Goal: Information Seeking & Learning: Compare options

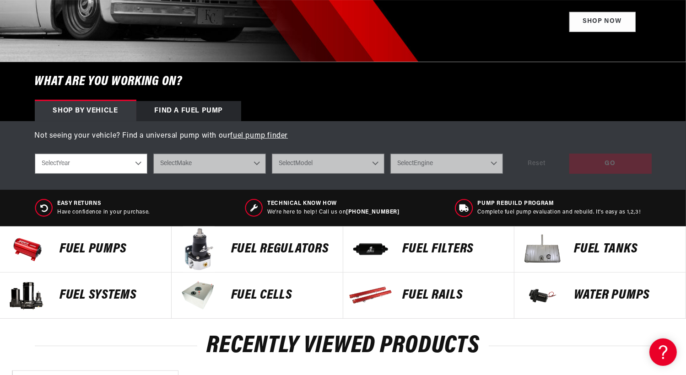
scroll to position [0, 362]
click at [120, 252] on p "Fuel Pumps" at bounding box center [110, 250] width 102 height 14
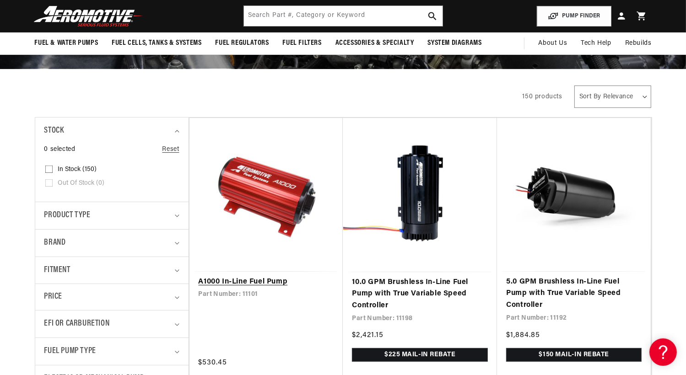
scroll to position [117, 0]
click at [251, 281] on link "A1000 In-Line Fuel Pump" at bounding box center [266, 282] width 135 height 12
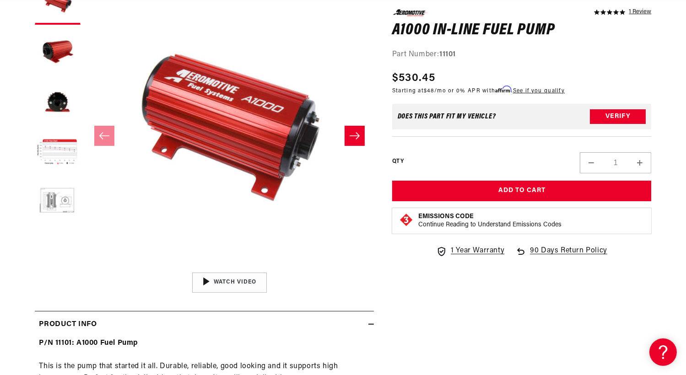
scroll to position [148, 0]
click at [67, 200] on button "Load image 5 in gallery view" at bounding box center [58, 203] width 46 height 46
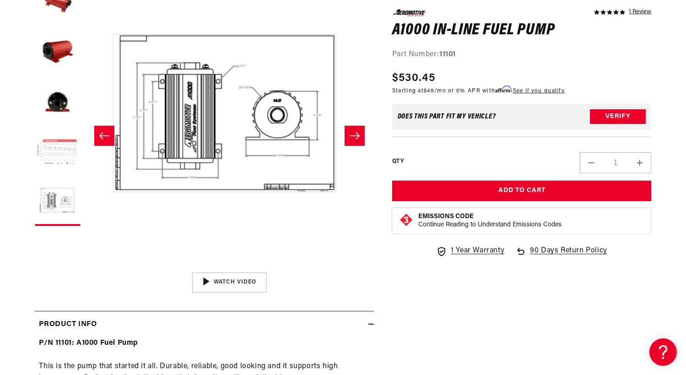
scroll to position [0, 362]
click at [61, 150] on button "Load image 4 in gallery view" at bounding box center [58, 153] width 46 height 46
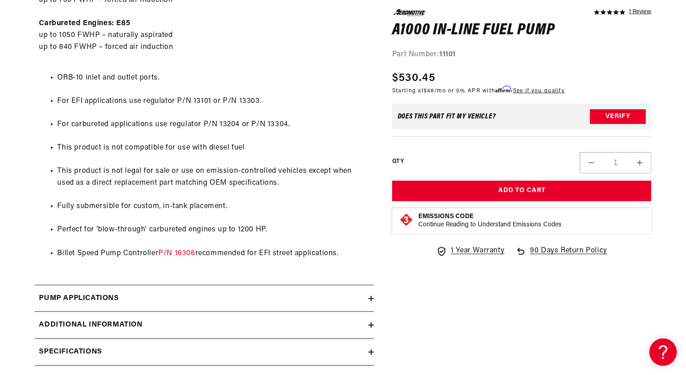
scroll to position [0, 0]
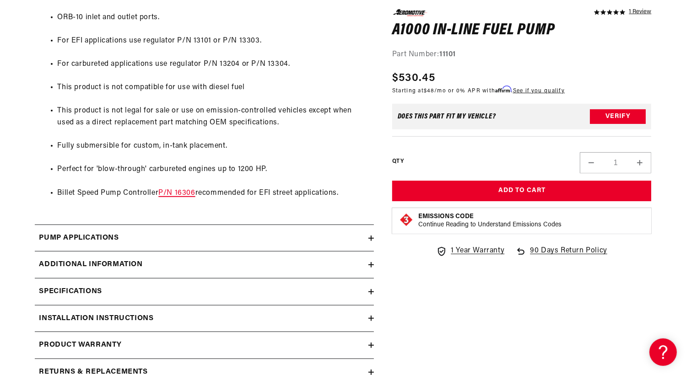
click at [179, 194] on link "P/N 16306" at bounding box center [176, 192] width 37 height 7
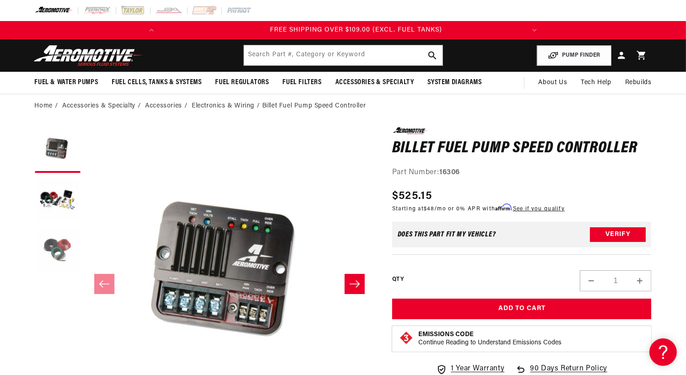
scroll to position [0, 362]
click at [63, 195] on button "Load image 2 in gallery view" at bounding box center [58, 201] width 46 height 46
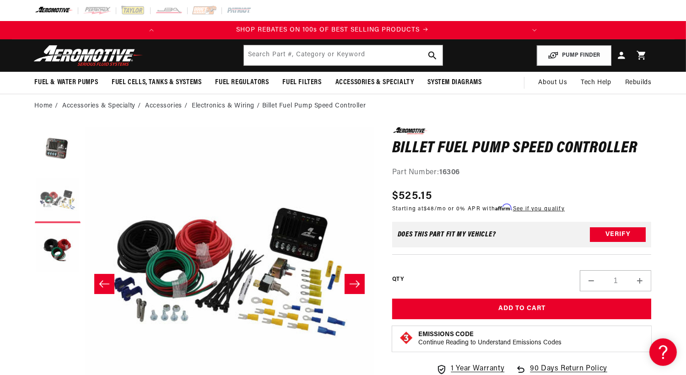
scroll to position [0, 0]
click at [58, 150] on button "Load image 1 in gallery view" at bounding box center [58, 150] width 46 height 46
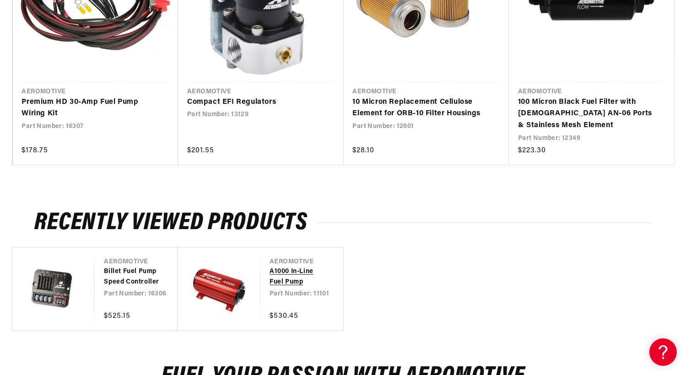
click at [280, 276] on link "A1000 In-Line Fuel Pump" at bounding box center [297, 277] width 55 height 21
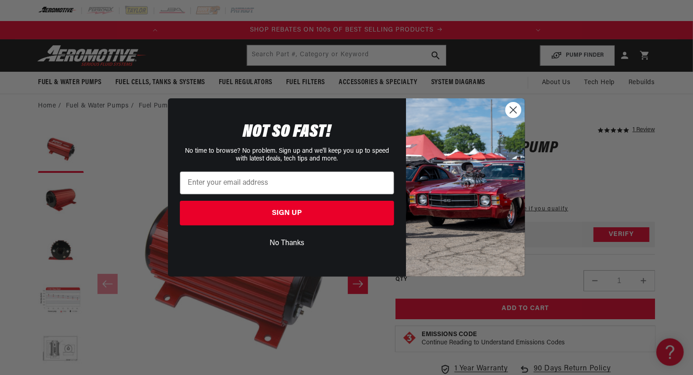
click at [513, 106] on circle "Close dialog" at bounding box center [513, 109] width 15 height 15
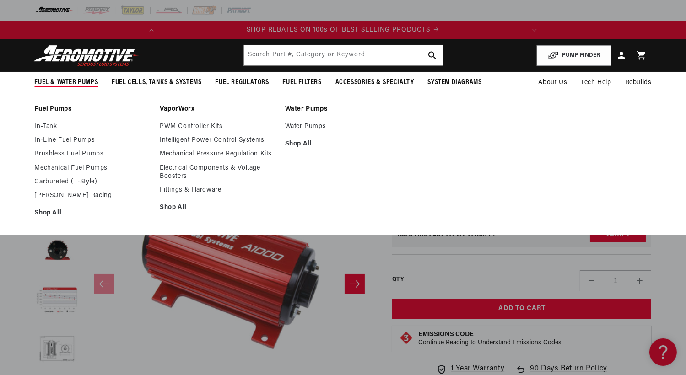
click at [82, 84] on span "Fuel & Water Pumps" at bounding box center [67, 83] width 64 height 10
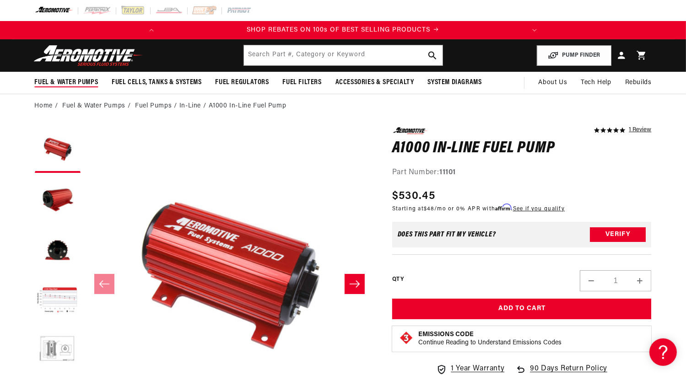
click at [73, 80] on span "Fuel & Water Pumps" at bounding box center [67, 83] width 64 height 10
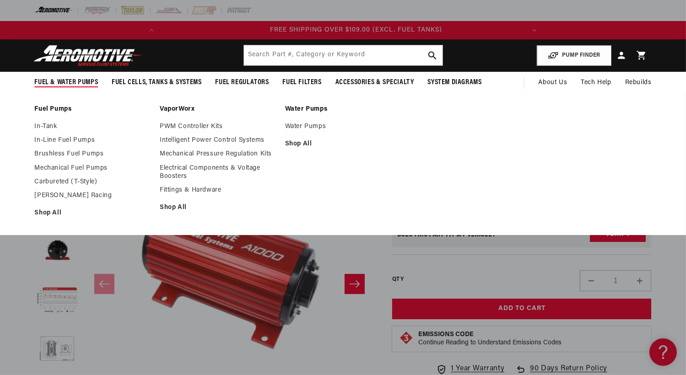
scroll to position [0, 362]
click at [52, 137] on link "In-Line Fuel Pumps" at bounding box center [93, 140] width 116 height 8
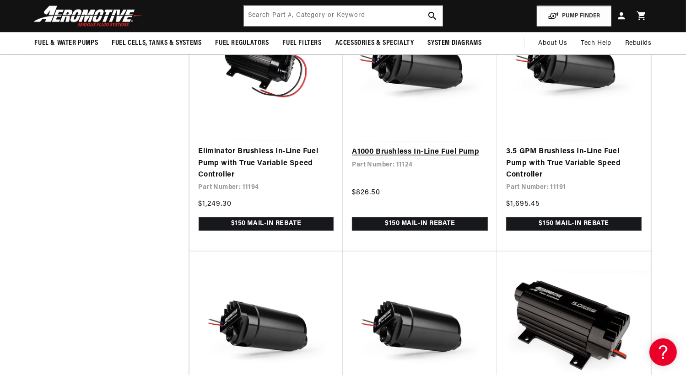
click at [405, 158] on link "A1000 Brushless In-Line Fuel Pump" at bounding box center [420, 152] width 136 height 12
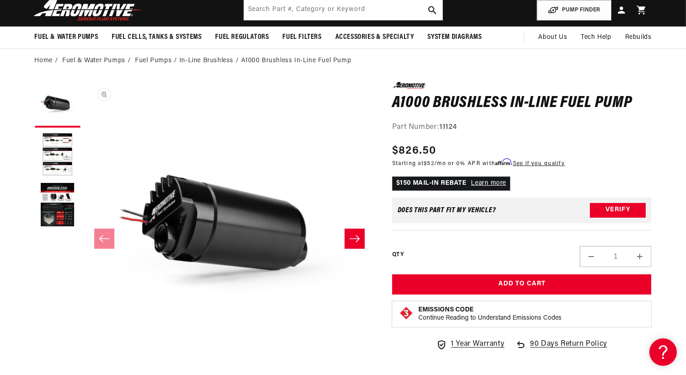
scroll to position [46, 0]
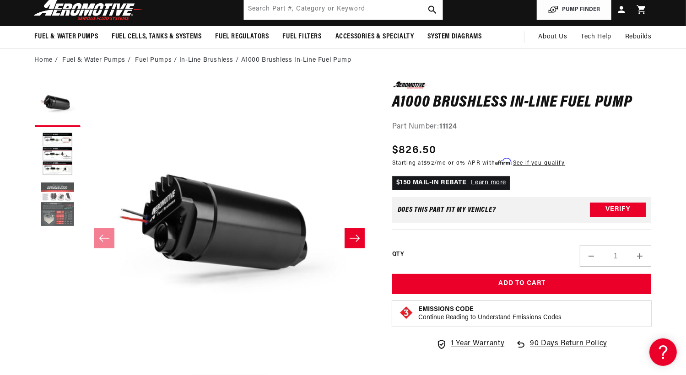
click at [48, 207] on button "Load image 3 in gallery view" at bounding box center [58, 205] width 46 height 46
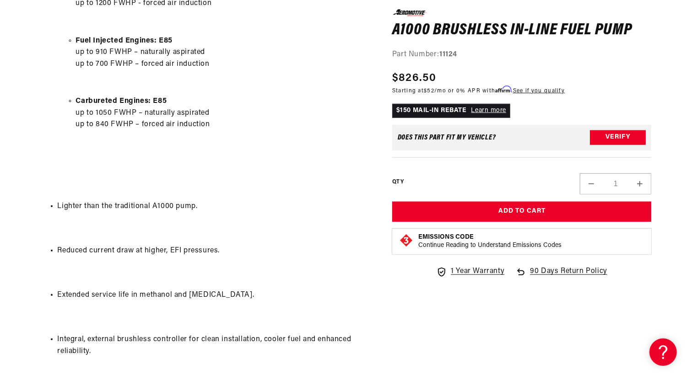
scroll to position [0, 0]
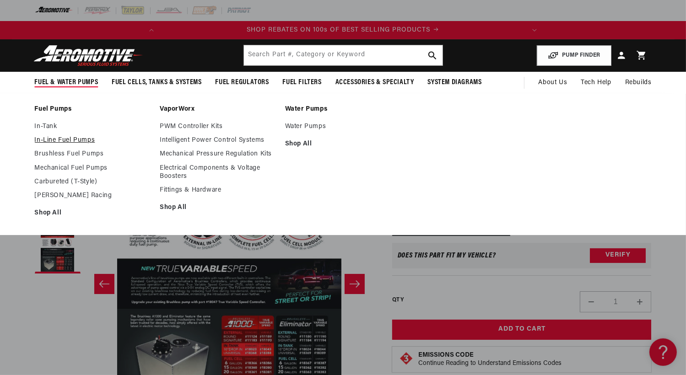
click at [51, 139] on link "In-Line Fuel Pumps" at bounding box center [93, 140] width 116 height 8
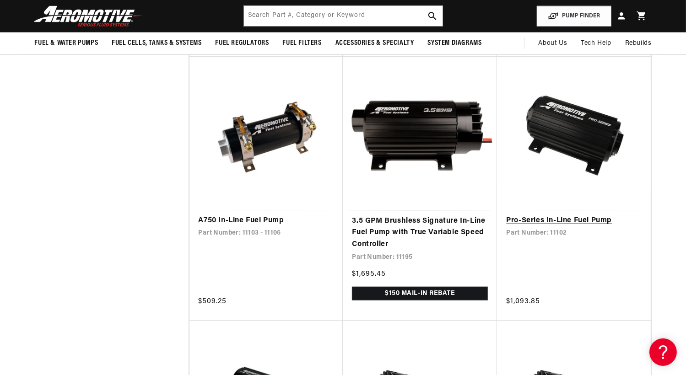
scroll to position [0, 362]
click at [527, 227] on link "Pro-Series In-Line Fuel Pump" at bounding box center [573, 221] width 135 height 12
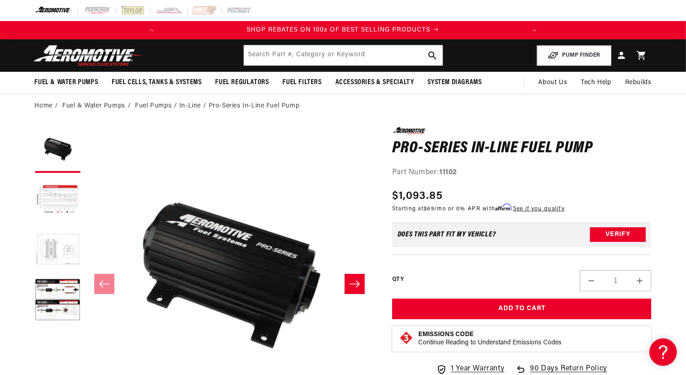
click at [61, 245] on button "Load image 3 in gallery view" at bounding box center [58, 251] width 46 height 46
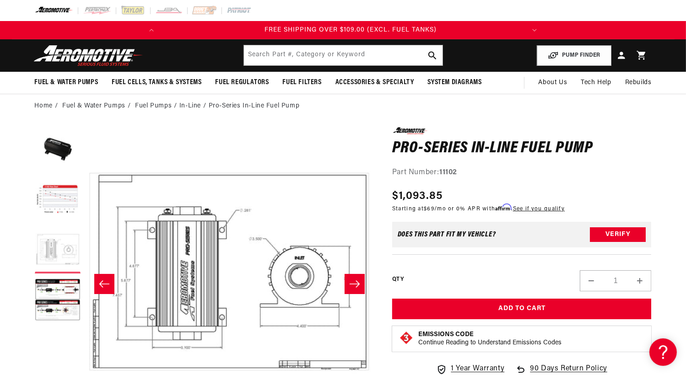
scroll to position [0, 362]
click at [62, 199] on button "Load image 2 in gallery view" at bounding box center [58, 201] width 46 height 46
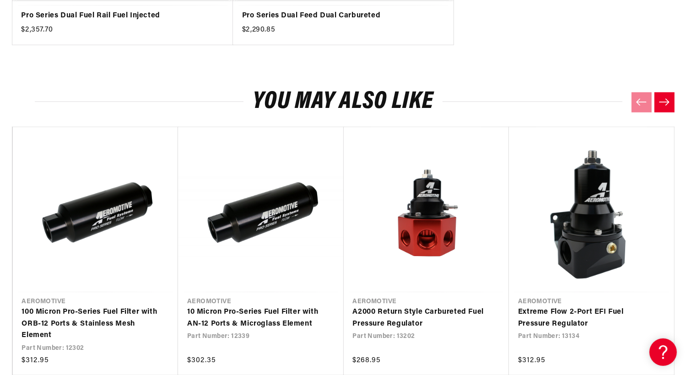
scroll to position [0, 0]
